Goal: Task Accomplishment & Management: Use online tool/utility

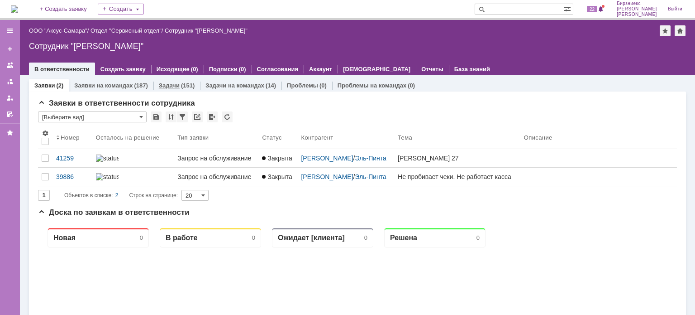
click at [159, 87] on link "Задачи" at bounding box center [169, 85] width 21 height 7
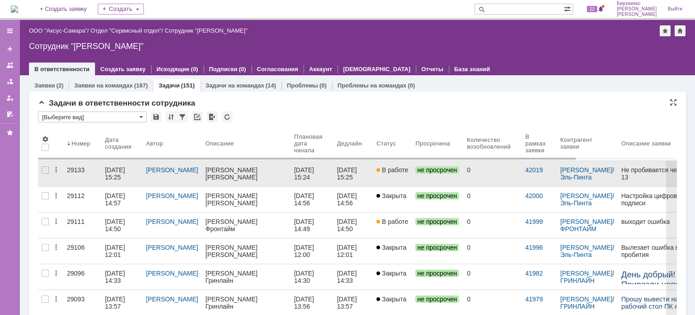
click at [119, 170] on div "[DATE] 15:25" at bounding box center [116, 173] width 22 height 14
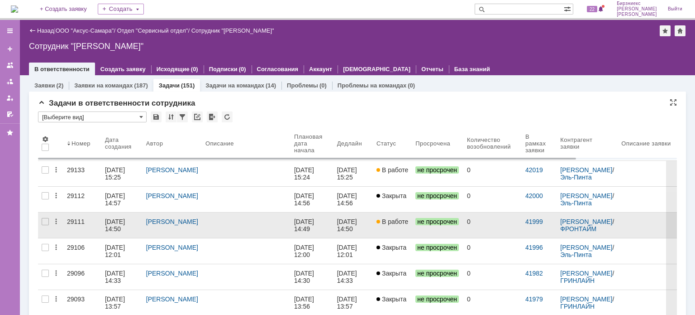
click at [203, 224] on link at bounding box center [246, 224] width 89 height 25
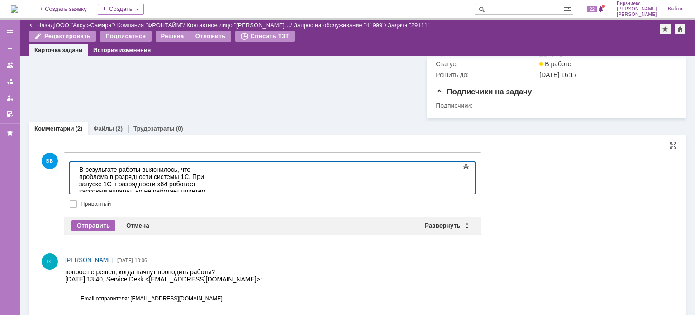
click at [95, 223] on div "Отправить" at bounding box center [94, 225] width 44 height 11
